Goal: Use online tool/utility: Utilize a website feature to perform a specific function

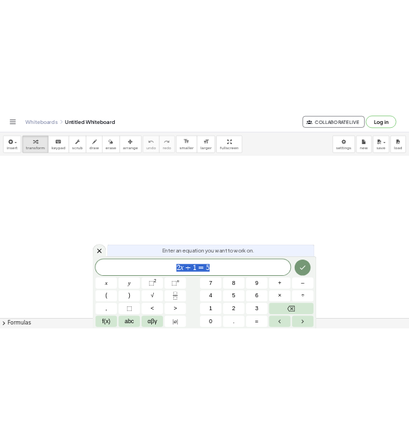
scroll to position [105, 0]
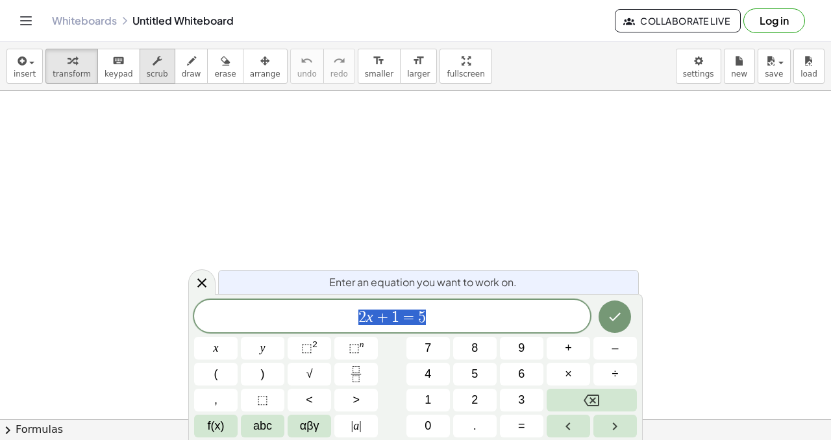
click at [158, 68] on button "scrub" at bounding box center [158, 66] width 36 height 35
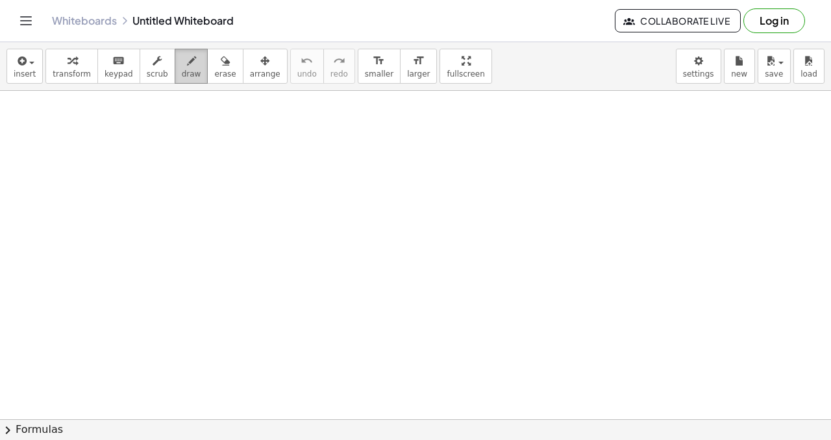
click at [193, 68] on button "draw" at bounding box center [192, 66] width 34 height 35
drag, startPoint x: 193, startPoint y: 121, endPoint x: 190, endPoint y: 158, distance: 37.8
click at [190, 158] on div at bounding box center [415, 356] width 831 height 741
click at [221, 69] on span "erase" at bounding box center [224, 73] width 21 height 9
click at [192, 135] on div at bounding box center [415, 356] width 831 height 741
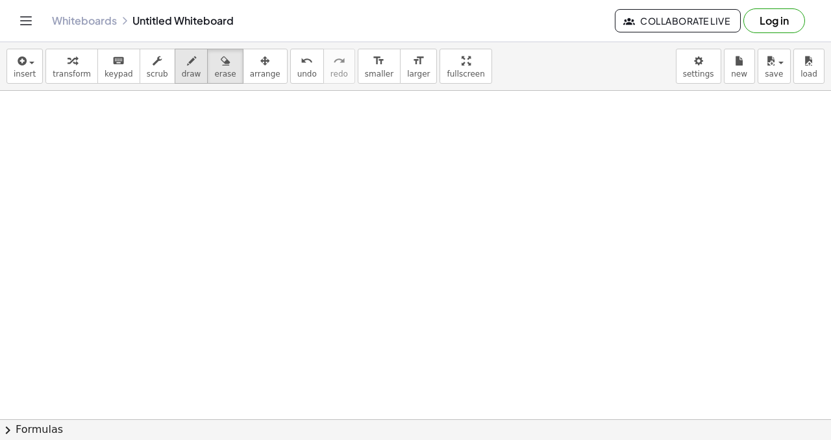
click at [186, 71] on span "draw" at bounding box center [191, 73] width 19 height 9
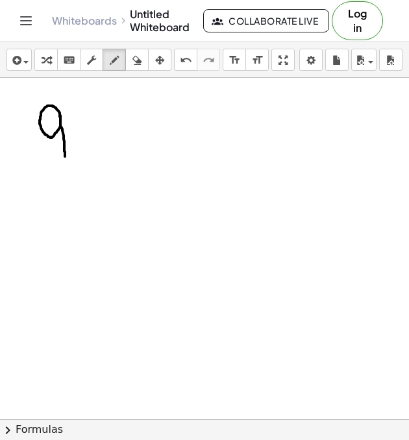
drag, startPoint x: 60, startPoint y: 117, endPoint x: 65, endPoint y: 156, distance: 39.9
click at [65, 156] on div at bounding box center [204, 343] width 409 height 741
drag, startPoint x: 58, startPoint y: 91, endPoint x: 82, endPoint y: 177, distance: 89.6
click at [82, 177] on div at bounding box center [204, 343] width 409 height 741
drag, startPoint x: 118, startPoint y: 130, endPoint x: 118, endPoint y: 153, distance: 23.4
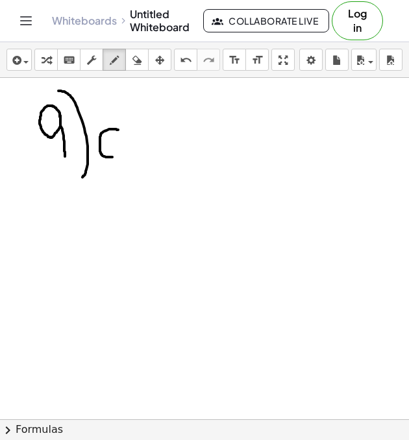
click at [118, 153] on div at bounding box center [204, 343] width 409 height 741
click at [132, 140] on div at bounding box center [204, 343] width 409 height 741
drag, startPoint x: 148, startPoint y: 136, endPoint x: 158, endPoint y: 149, distance: 16.8
click at [158, 149] on div at bounding box center [204, 343] width 409 height 741
drag, startPoint x: 163, startPoint y: 110, endPoint x: 164, endPoint y: 151, distance: 40.3
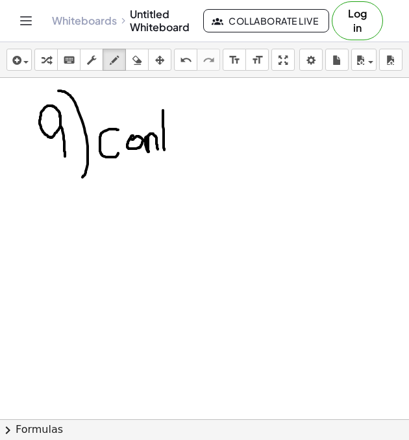
click at [164, 151] on div at bounding box center [204, 343] width 409 height 741
drag, startPoint x: 160, startPoint y: 136, endPoint x: 179, endPoint y: 136, distance: 18.2
click at [179, 136] on div at bounding box center [204, 343] width 409 height 741
drag, startPoint x: 179, startPoint y: 136, endPoint x: 179, endPoint y: 149, distance: 13.6
click at [179, 149] on div at bounding box center [204, 343] width 409 height 741
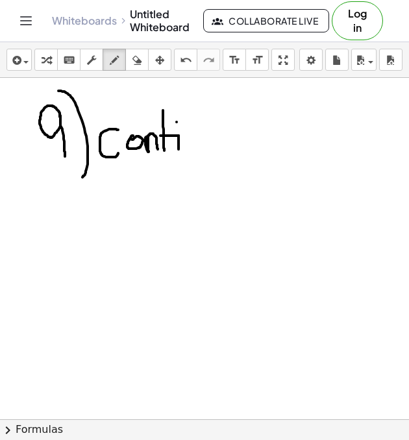
click at [177, 122] on div at bounding box center [204, 343] width 409 height 741
drag, startPoint x: 184, startPoint y: 138, endPoint x: 196, endPoint y: 151, distance: 17.5
click at [196, 151] on div at bounding box center [204, 343] width 409 height 741
drag, startPoint x: 204, startPoint y: 134, endPoint x: 217, endPoint y: 132, distance: 12.6
click at [217, 132] on div at bounding box center [204, 343] width 409 height 741
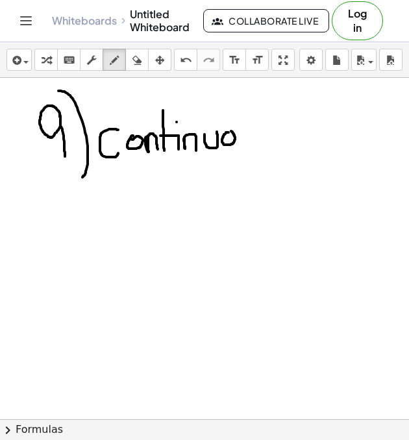
click at [229, 131] on div at bounding box center [204, 343] width 409 height 741
drag, startPoint x: 252, startPoint y: 129, endPoint x: 245, endPoint y: 149, distance: 22.0
click at [245, 149] on div at bounding box center [204, 343] width 409 height 741
drag, startPoint x: 46, startPoint y: 211, endPoint x: 47, endPoint y: 240, distance: 28.6
click at [47, 240] on div at bounding box center [204, 343] width 409 height 741
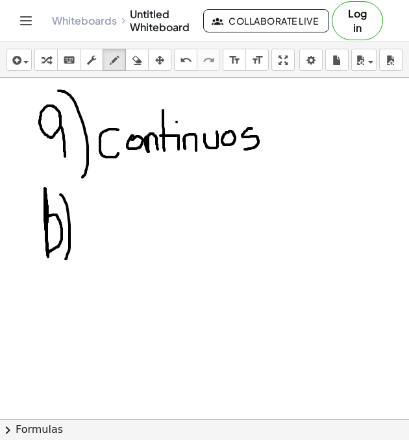
drag, startPoint x: 60, startPoint y: 195, endPoint x: 66, endPoint y: 259, distance: 64.5
click at [66, 259] on div at bounding box center [204, 343] width 409 height 741
drag, startPoint x: 94, startPoint y: 223, endPoint x: 98, endPoint y: 240, distance: 16.7
click at [98, 240] on div at bounding box center [204, 343] width 409 height 741
click at [106, 232] on div at bounding box center [204, 343] width 409 height 741
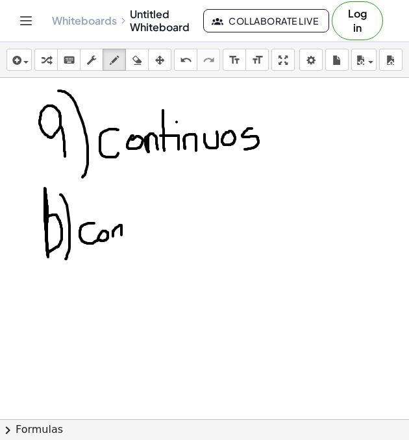
drag, startPoint x: 113, startPoint y: 231, endPoint x: 121, endPoint y: 240, distance: 11.5
click at [121, 240] on div at bounding box center [204, 343] width 409 height 741
drag, startPoint x: 130, startPoint y: 216, endPoint x: 131, endPoint y: 238, distance: 21.4
click at [131, 238] on div at bounding box center [204, 343] width 409 height 741
drag, startPoint x: 125, startPoint y: 232, endPoint x: 143, endPoint y: 230, distance: 18.3
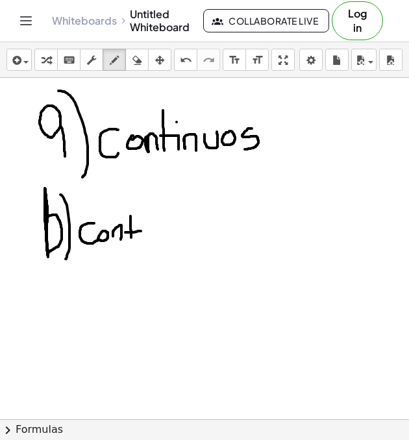
click at [143, 230] on div at bounding box center [204, 343] width 409 height 741
drag, startPoint x: 143, startPoint y: 230, endPoint x: 143, endPoint y: 240, distance: 9.7
click at [143, 240] on div at bounding box center [204, 343] width 409 height 741
click at [141, 220] on div at bounding box center [204, 343] width 409 height 741
drag, startPoint x: 151, startPoint y: 230, endPoint x: 164, endPoint y: 240, distance: 16.6
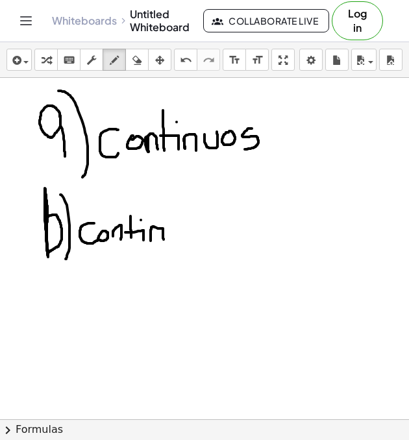
click at [164, 240] on div at bounding box center [204, 343] width 409 height 741
drag, startPoint x: 167, startPoint y: 236, endPoint x: 179, endPoint y: 229, distance: 13.4
click at [179, 229] on div at bounding box center [204, 343] width 409 height 741
click at [184, 61] on icon "undo" at bounding box center [186, 61] width 12 height 16
click at [190, 64] on icon "undo" at bounding box center [186, 61] width 12 height 16
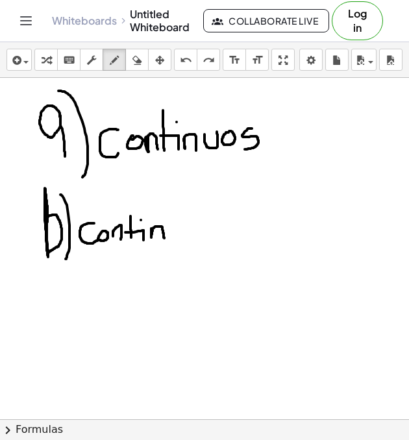
drag, startPoint x: 151, startPoint y: 229, endPoint x: 164, endPoint y: 239, distance: 16.6
click at [164, 239] on div at bounding box center [204, 343] width 409 height 741
drag, startPoint x: 166, startPoint y: 227, endPoint x: 180, endPoint y: 224, distance: 15.2
click at [180, 224] on div at bounding box center [204, 343] width 409 height 741
click at [197, 223] on div at bounding box center [204, 343] width 409 height 741
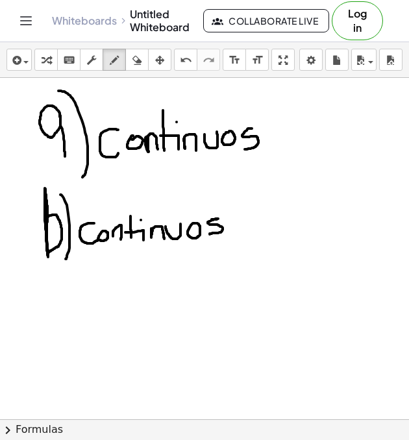
drag, startPoint x: 212, startPoint y: 219, endPoint x: 210, endPoint y: 234, distance: 15.1
click at [210, 234] on div at bounding box center [204, 343] width 409 height 741
drag, startPoint x: 71, startPoint y: 303, endPoint x: 69, endPoint y: 341, distance: 38.4
click at [69, 341] on div at bounding box center [204, 343] width 409 height 741
drag, startPoint x: 73, startPoint y: 287, endPoint x: 82, endPoint y: 364, distance: 77.1
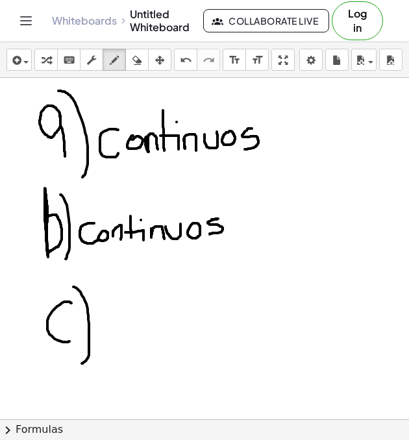
click at [82, 364] on div at bounding box center [204, 343] width 409 height 741
drag, startPoint x: 107, startPoint y: 337, endPoint x: 112, endPoint y: 355, distance: 18.7
click at [112, 355] on div at bounding box center [204, 343] width 409 height 741
drag, startPoint x: 114, startPoint y: 334, endPoint x: 117, endPoint y: 359, distance: 25.5
click at [117, 359] on div at bounding box center [204, 343] width 409 height 741
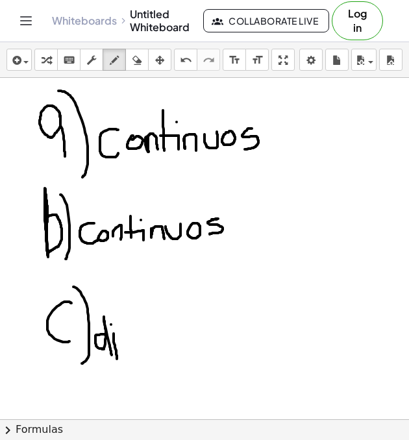
click at [111, 325] on div at bounding box center [204, 343] width 409 height 741
drag, startPoint x: 126, startPoint y: 335, endPoint x: 125, endPoint y: 358, distance: 22.7
click at [125, 358] on div at bounding box center [204, 343] width 409 height 741
drag, startPoint x: 148, startPoint y: 336, endPoint x: 153, endPoint y: 352, distance: 16.9
click at [153, 352] on div at bounding box center [204, 343] width 409 height 741
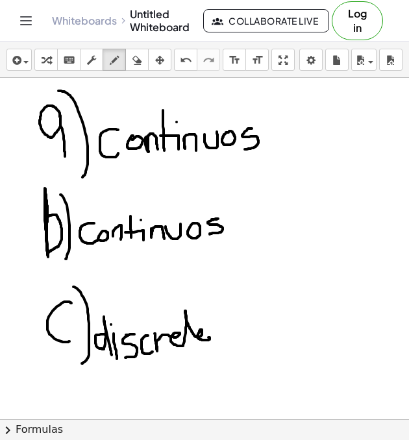
drag, startPoint x: 155, startPoint y: 334, endPoint x: 208, endPoint y: 338, distance: 54.0
click at [208, 338] on div at bounding box center [204, 343] width 409 height 741
drag, startPoint x: 181, startPoint y: 321, endPoint x: 196, endPoint y: 320, distance: 14.9
click at [196, 320] on div at bounding box center [204, 343] width 409 height 741
drag, startPoint x: 77, startPoint y: 395, endPoint x: 79, endPoint y: 415, distance: 20.8
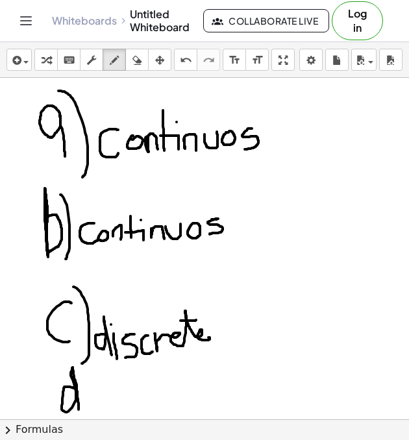
click at [79, 415] on div at bounding box center [204, 343] width 409 height 741
drag, startPoint x: 81, startPoint y: 376, endPoint x: 80, endPoint y: 434, distance: 58.4
click at [80, 434] on div "insert select one: Math Expression Function Text Youtube Video Graphing Geometr…" at bounding box center [204, 241] width 409 height 398
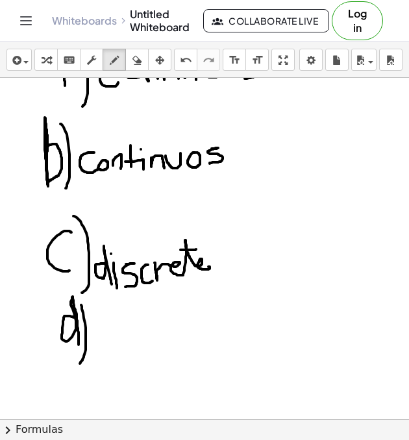
scroll to position [203, 0]
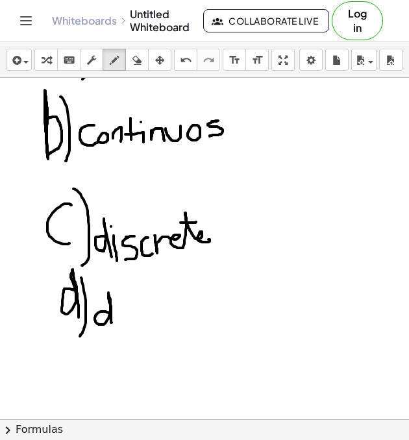
drag, startPoint x: 110, startPoint y: 313, endPoint x: 112, endPoint y: 321, distance: 7.9
click at [112, 321] on div at bounding box center [204, 245] width 409 height 741
drag, startPoint x: 117, startPoint y: 302, endPoint x: 117, endPoint y: 323, distance: 21.4
click at [117, 323] on div at bounding box center [204, 245] width 409 height 741
click at [113, 293] on div at bounding box center [204, 245] width 409 height 741
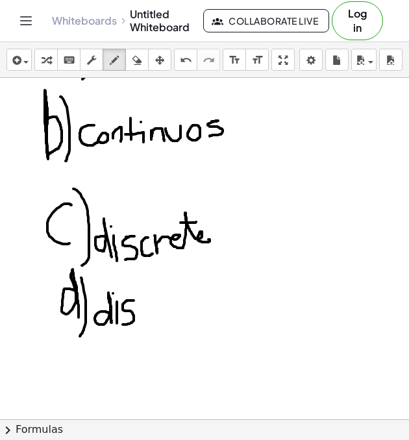
drag, startPoint x: 134, startPoint y: 301, endPoint x: 120, endPoint y: 325, distance: 27.6
click at [120, 325] on div at bounding box center [204, 245] width 409 height 741
drag, startPoint x: 151, startPoint y: 300, endPoint x: 157, endPoint y: 315, distance: 16.3
click at [157, 315] on div at bounding box center [204, 245] width 409 height 741
drag, startPoint x: 161, startPoint y: 297, endPoint x: 224, endPoint y: 309, distance: 64.0
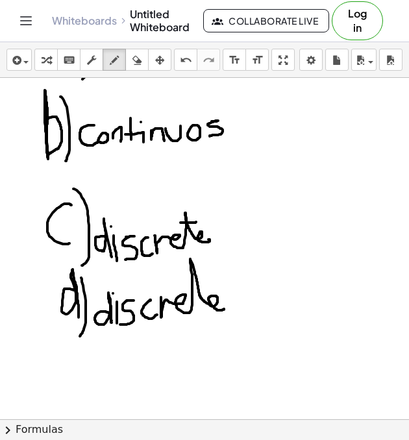
click at [224, 309] on div at bounding box center [204, 245] width 409 height 741
drag, startPoint x: 184, startPoint y: 287, endPoint x: 207, endPoint y: 286, distance: 23.4
click at [207, 286] on div at bounding box center [204, 245] width 409 height 741
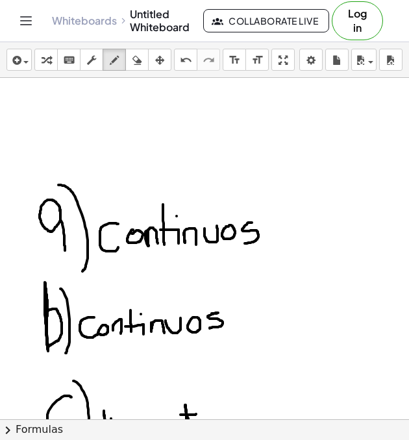
scroll to position [0, 0]
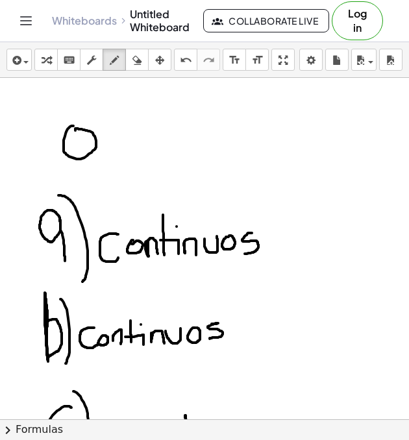
drag, startPoint x: 76, startPoint y: 144, endPoint x: 109, endPoint y: 154, distance: 34.5
drag, startPoint x: 118, startPoint y: 122, endPoint x: 119, endPoint y: 173, distance: 51.3
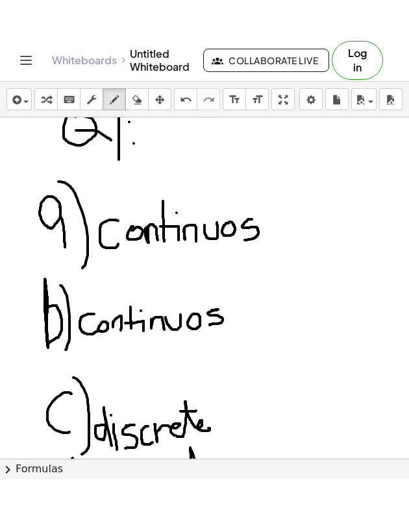
scroll to position [64, 0]
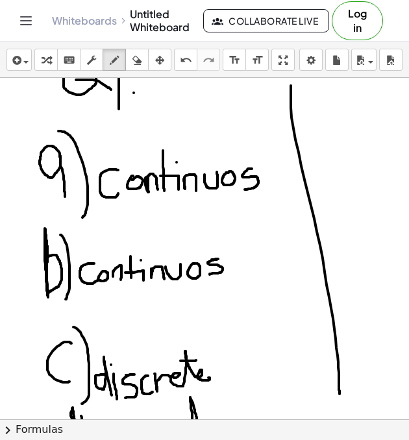
drag, startPoint x: 291, startPoint y: 86, endPoint x: 340, endPoint y: 395, distance: 312.8
click at [340, 395] on div at bounding box center [204, 384] width 409 height 741
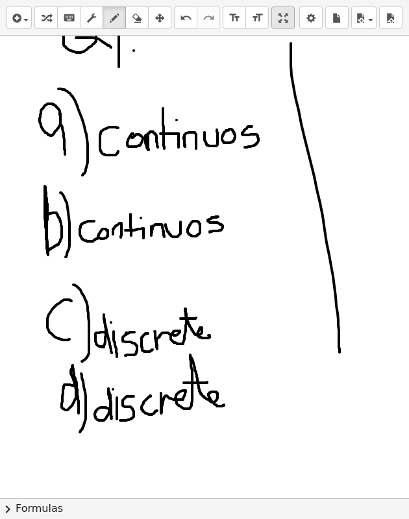
click at [281, 136] on div "insert select one: Math Expression Function Text Youtube Video Graphing Geometr…" at bounding box center [204, 259] width 409 height 519
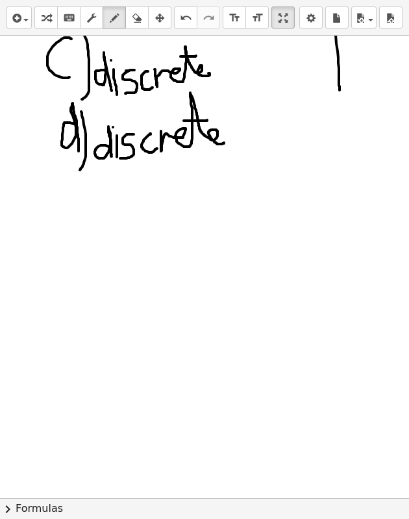
scroll to position [352, 0]
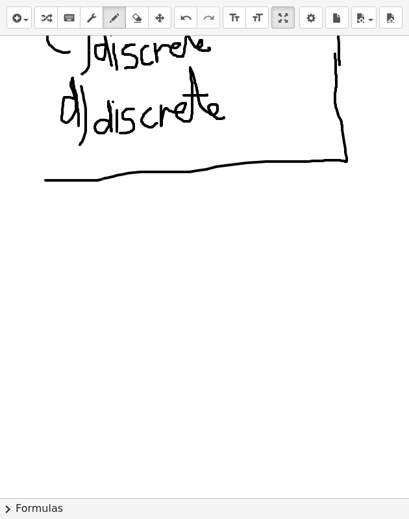
drag, startPoint x: 45, startPoint y: 180, endPoint x: 335, endPoint y: 54, distance: 316.0
click at [335, 54] on div at bounding box center [204, 147] width 409 height 926
drag, startPoint x: 54, startPoint y: 211, endPoint x: 54, endPoint y: 242, distance: 30.5
click at [54, 242] on div at bounding box center [204, 147] width 409 height 926
drag, startPoint x: 59, startPoint y: 212, endPoint x: 82, endPoint y: 251, distance: 44.5
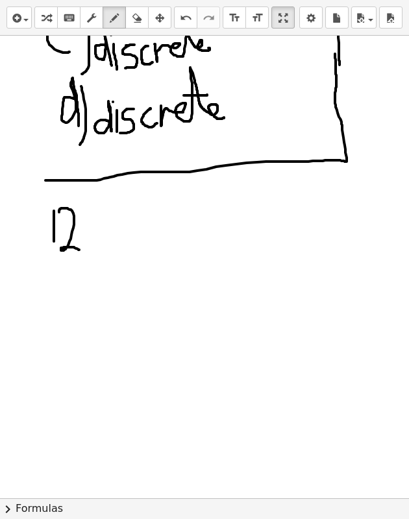
click at [82, 251] on div at bounding box center [204, 147] width 409 height 926
drag, startPoint x: 88, startPoint y: 242, endPoint x: 84, endPoint y: 260, distance: 18.0
click at [84, 260] on div at bounding box center [204, 147] width 409 height 926
drag, startPoint x: 101, startPoint y: 216, endPoint x: 101, endPoint y: 275, distance: 59.1
click at [101, 275] on div at bounding box center [204, 147] width 409 height 926
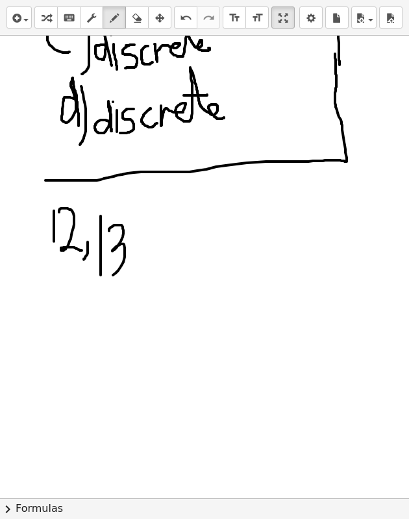
drag, startPoint x: 109, startPoint y: 231, endPoint x: 109, endPoint y: 277, distance: 45.4
click at [109, 277] on div at bounding box center [204, 147] width 409 height 926
drag, startPoint x: 135, startPoint y: 265, endPoint x: 127, endPoint y: 275, distance: 13.4
click at [127, 275] on div at bounding box center [204, 147] width 409 height 926
drag, startPoint x: 152, startPoint y: 225, endPoint x: 155, endPoint y: 297, distance: 72.1
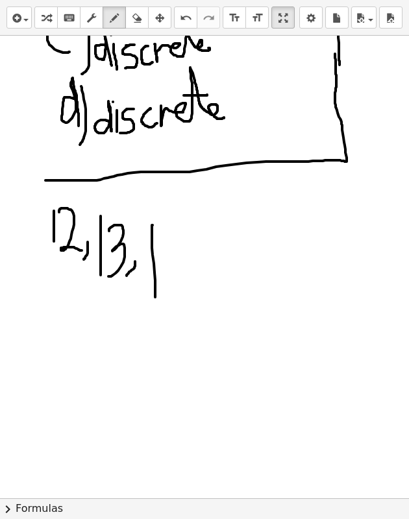
click at [155, 297] on div at bounding box center [204, 147] width 409 height 926
drag, startPoint x: 169, startPoint y: 260, endPoint x: 181, endPoint y: 301, distance: 43.3
click at [181, 301] on div at bounding box center [204, 147] width 409 height 926
drag, startPoint x: 226, startPoint y: 290, endPoint x: 220, endPoint y: 305, distance: 16.0
click at [220, 305] on div at bounding box center [204, 147] width 409 height 926
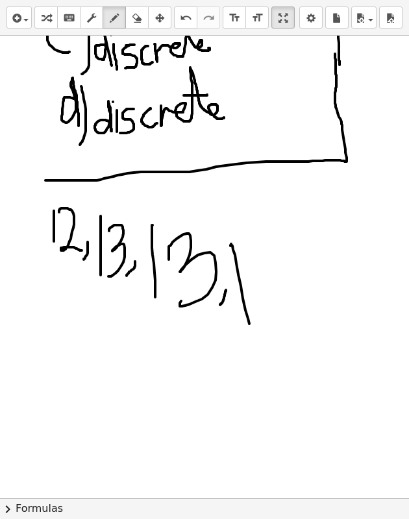
drag, startPoint x: 230, startPoint y: 245, endPoint x: 251, endPoint y: 327, distance: 84.4
click at [252, 330] on div at bounding box center [204, 147] width 409 height 926
drag, startPoint x: 251, startPoint y: 254, endPoint x: 267, endPoint y: 283, distance: 33.4
click at [267, 283] on div at bounding box center [204, 147] width 409 height 926
drag, startPoint x: 278, startPoint y: 288, endPoint x: 278, endPoint y: 306, distance: 18.8
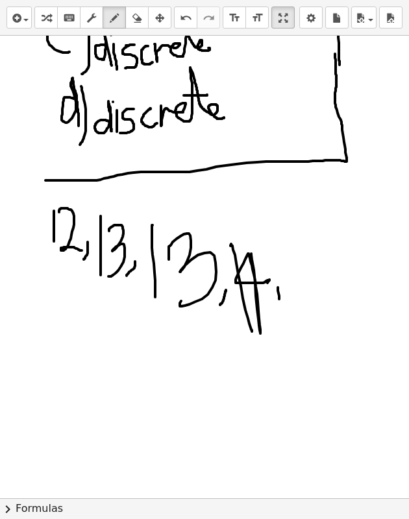
click at [278, 306] on div at bounding box center [204, 147] width 409 height 926
drag, startPoint x: 280, startPoint y: 251, endPoint x: 293, endPoint y: 308, distance: 58.6
click at [293, 308] on div at bounding box center [204, 147] width 409 height 926
drag, startPoint x: 320, startPoint y: 245, endPoint x: 325, endPoint y: 294, distance: 48.9
click at [325, 294] on div at bounding box center [204, 147] width 409 height 926
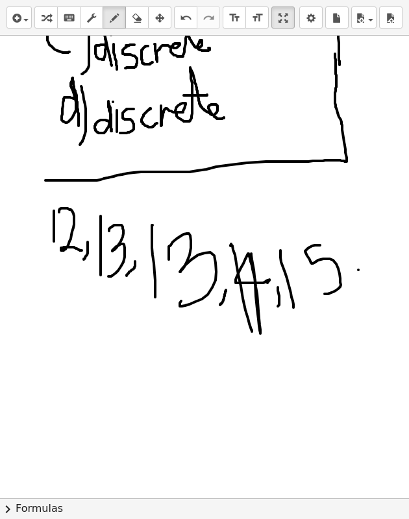
drag, startPoint x: 358, startPoint y: 270, endPoint x: 352, endPoint y: 294, distance: 24.9
click at [352, 294] on div at bounding box center [204, 147] width 409 height 926
drag, startPoint x: 42, startPoint y: 322, endPoint x: 42, endPoint y: 365, distance: 42.8
click at [42, 365] on div at bounding box center [204, 147] width 409 height 926
drag, startPoint x: 78, startPoint y: 329, endPoint x: 69, endPoint y: 367, distance: 38.6
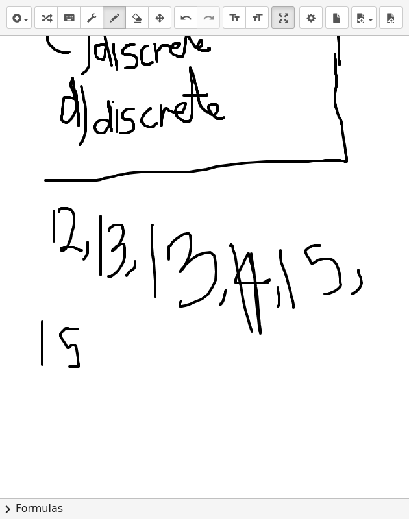
click at [69, 367] on div at bounding box center [204, 147] width 409 height 926
drag, startPoint x: 95, startPoint y: 368, endPoint x: 86, endPoint y: 381, distance: 16.2
click at [86, 381] on div at bounding box center [204, 147] width 409 height 926
drag, startPoint x: 99, startPoint y: 349, endPoint x: 99, endPoint y: 398, distance: 48.7
click at [99, 398] on div at bounding box center [204, 147] width 409 height 926
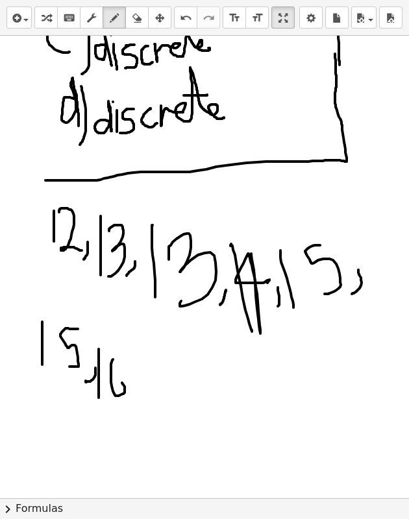
drag, startPoint x: 113, startPoint y: 360, endPoint x: 112, endPoint y: 384, distance: 24.7
click at [112, 384] on div at bounding box center [204, 147] width 409 height 926
drag, startPoint x: 134, startPoint y: 386, endPoint x: 127, endPoint y: 398, distance: 14.3
click at [127, 398] on div at bounding box center [204, 147] width 409 height 926
drag, startPoint x: 136, startPoint y: 356, endPoint x: 141, endPoint y: 390, distance: 33.5
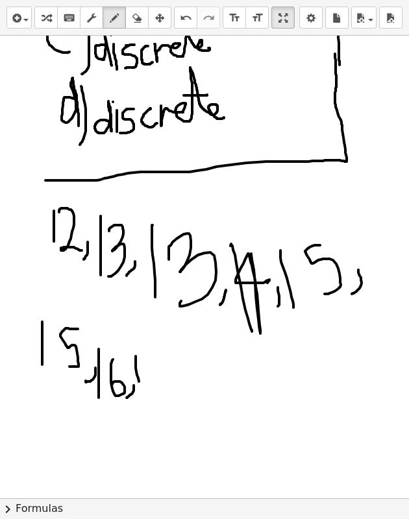
click at [141, 390] on div at bounding box center [204, 147] width 409 height 926
drag, startPoint x: 152, startPoint y: 366, endPoint x: 155, endPoint y: 393, distance: 26.7
click at [155, 393] on div at bounding box center [204, 147] width 409 height 926
drag, startPoint x: 205, startPoint y: 386, endPoint x: 200, endPoint y: 406, distance: 20.2
click at [200, 406] on div at bounding box center [204, 147] width 409 height 926
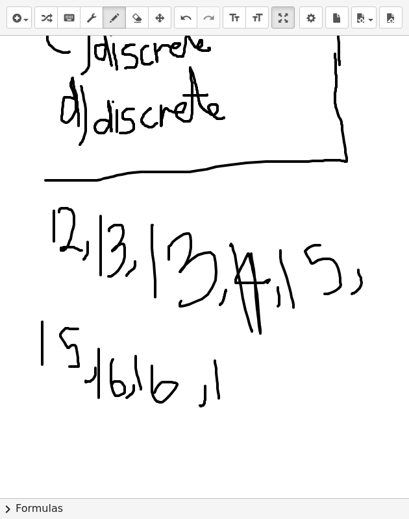
drag, startPoint x: 215, startPoint y: 361, endPoint x: 219, endPoint y: 401, distance: 40.5
click at [219, 401] on div at bounding box center [204, 147] width 409 height 926
drag, startPoint x: 247, startPoint y: 360, endPoint x: 258, endPoint y: 377, distance: 21.1
click at [258, 377] on div at bounding box center [204, 147] width 409 height 926
drag, startPoint x: 296, startPoint y: 378, endPoint x: 290, endPoint y: 398, distance: 21.0
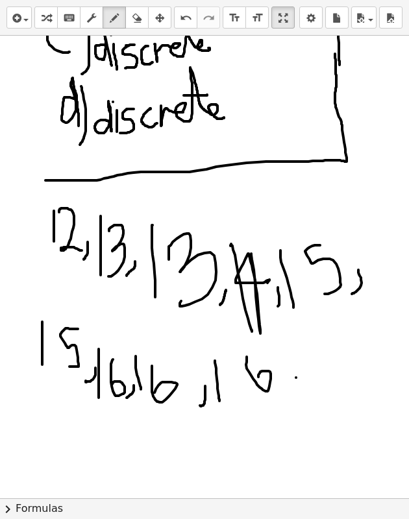
click at [290, 398] on div at bounding box center [204, 147] width 409 height 926
drag
click at [319, 409] on div at bounding box center [204, 147] width 409 height 926
click at [314, 430] on div at bounding box center [204, 147] width 409 height 926
click at [42, 440] on div at bounding box center [204, 147] width 409 height 926
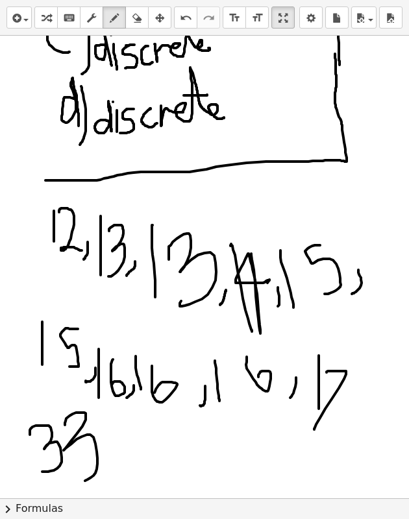
click at [82, 440] on div at bounding box center [204, 147] width 409 height 926
click at [73, 18] on icon "keyboard" at bounding box center [69, 18] width 12 height 16
click at [71, 18] on icon "keyboard" at bounding box center [69, 18] width 12 height 16
click at [40, 132] on div at bounding box center [204, 147] width 409 height 926
click at [82, 119] on div at bounding box center [204, 147] width 409 height 926
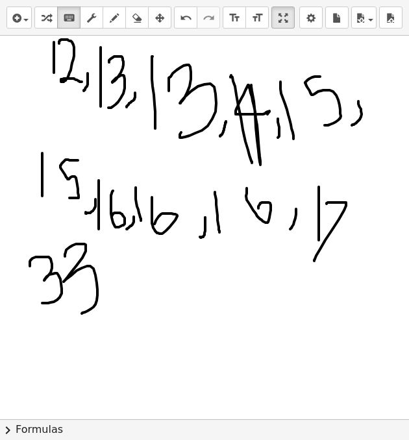
scroll to position [502, 0]
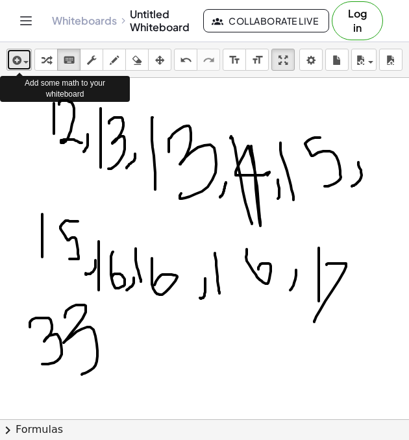
click at [19, 59] on icon "button" at bounding box center [16, 61] width 12 height 16
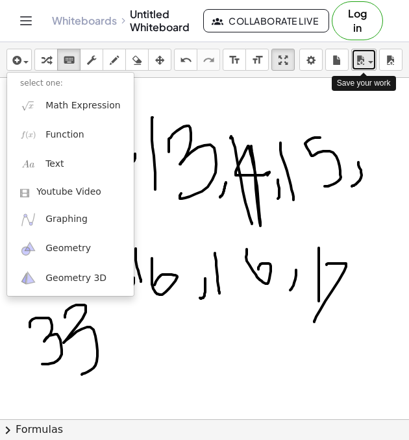
click at [364, 63] on icon "button" at bounding box center [360, 61] width 12 height 16
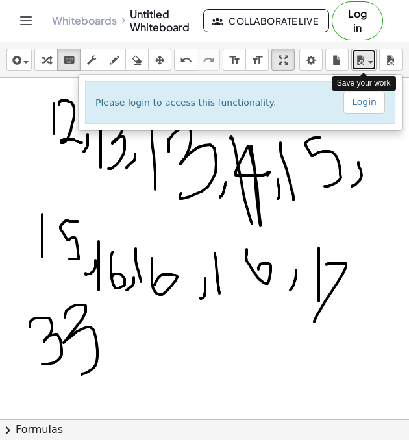
click at [364, 63] on icon "button" at bounding box center [360, 61] width 12 height 16
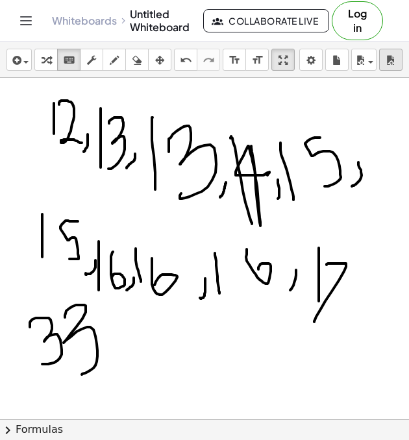
click at [0, 0] on div "Graspable Math Activities Get Started Activity Bank Assigned Work Classes White…" at bounding box center [204, 220] width 409 height 440
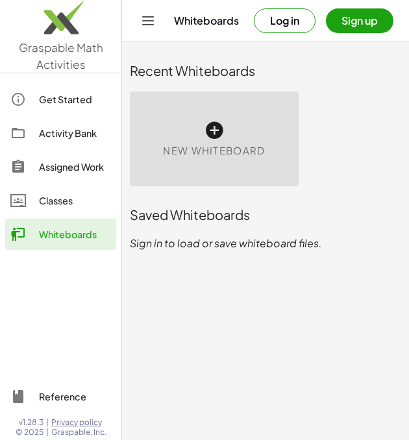
click at [186, 126] on div "New Whiteboard" at bounding box center [214, 139] width 169 height 95
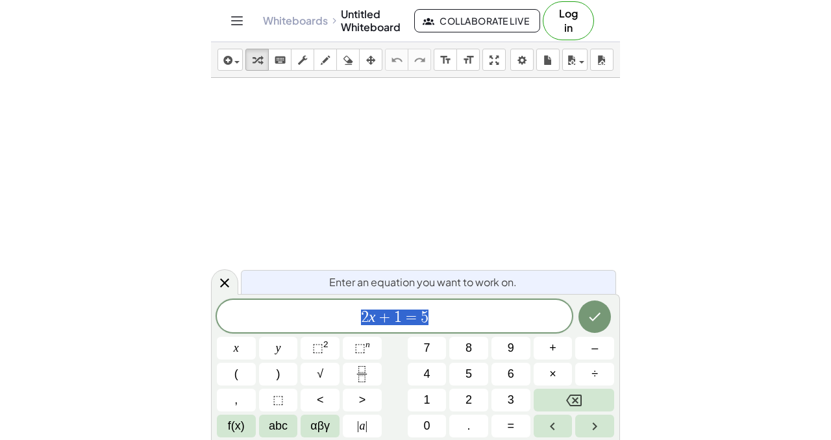
scroll to position [31, 0]
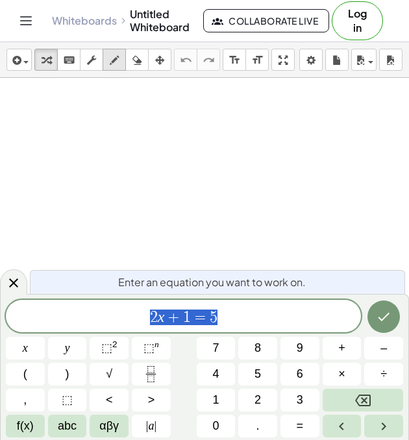
click at [115, 60] on icon "button" at bounding box center [114, 61] width 9 height 16
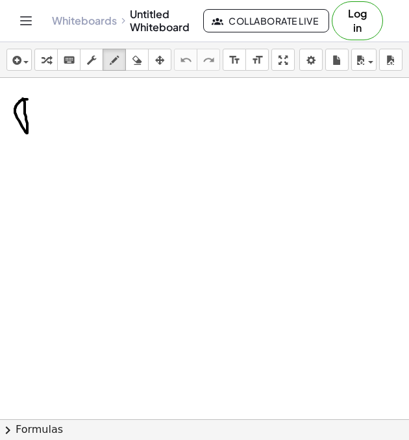
click at [27, 99] on div at bounding box center [204, 388] width 409 height 683
click at [19, 62] on icon "button" at bounding box center [16, 61] width 12 height 16
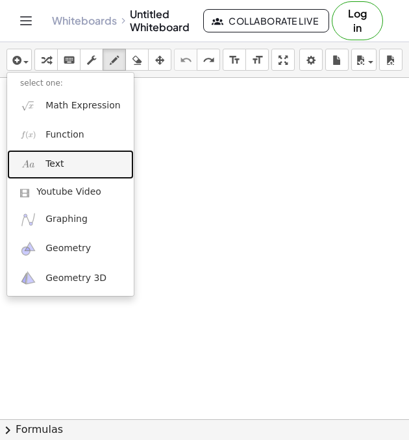
click at [85, 159] on link "Text" at bounding box center [70, 164] width 127 height 29
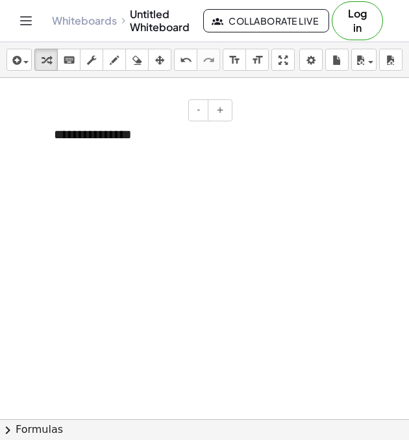
click at [77, 136] on div "**********" at bounding box center [138, 134] width 195 height 45
click at [155, 138] on div "**********" at bounding box center [138, 134] width 195 height 45
drag, startPoint x: 143, startPoint y: 112, endPoint x: 140, endPoint y: 95, distance: 16.6
click at [140, 95] on div "**********" at bounding box center [204, 388] width 409 height 683
drag, startPoint x: 117, startPoint y: 143, endPoint x: 114, endPoint y: 116, distance: 28.1
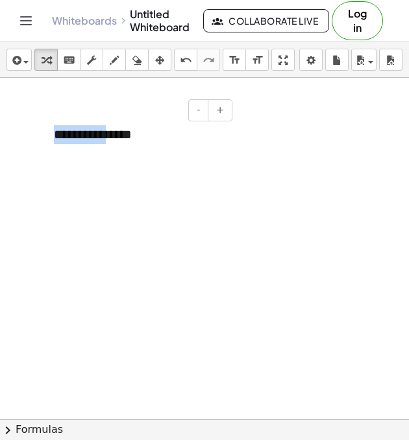
click at [114, 116] on div "**********" at bounding box center [138, 134] width 195 height 45
drag, startPoint x: 119, startPoint y: 113, endPoint x: 118, endPoint y: 103, distance: 10.4
click at [118, 103] on div "- +" at bounding box center [135, 110] width 195 height 22
click at [162, 139] on div "**********" at bounding box center [138, 134] width 195 height 45
drag, startPoint x: 191, startPoint y: 157, endPoint x: 186, endPoint y: 136, distance: 21.3
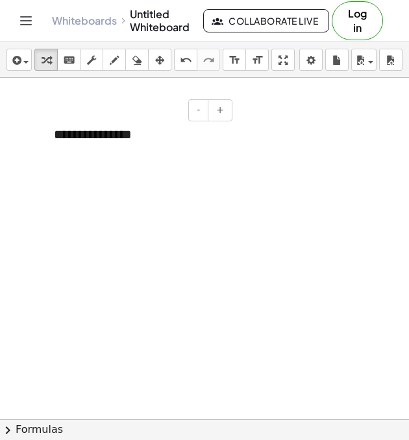
click at [186, 136] on div "**********" at bounding box center [204, 388] width 409 height 683
click at [198, 156] on div "**********" at bounding box center [138, 134] width 195 height 45
click at [195, 152] on div "**********" at bounding box center [138, 134] width 195 height 45
drag, startPoint x: 195, startPoint y: 152, endPoint x: 184, endPoint y: 119, distance: 34.3
click at [184, 119] on div "**********" at bounding box center [138, 134] width 195 height 45
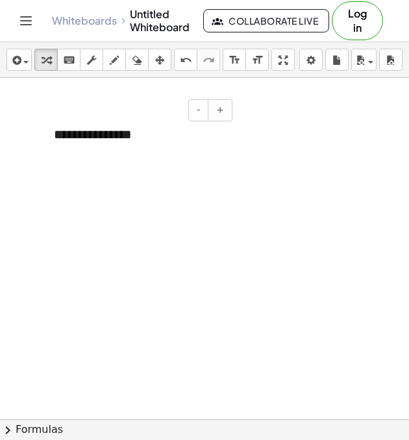
click at [184, 119] on div "- +" at bounding box center [135, 110] width 195 height 22
click at [62, 186] on div at bounding box center [204, 388] width 409 height 683
